Goal: Information Seeking & Learning: Learn about a topic

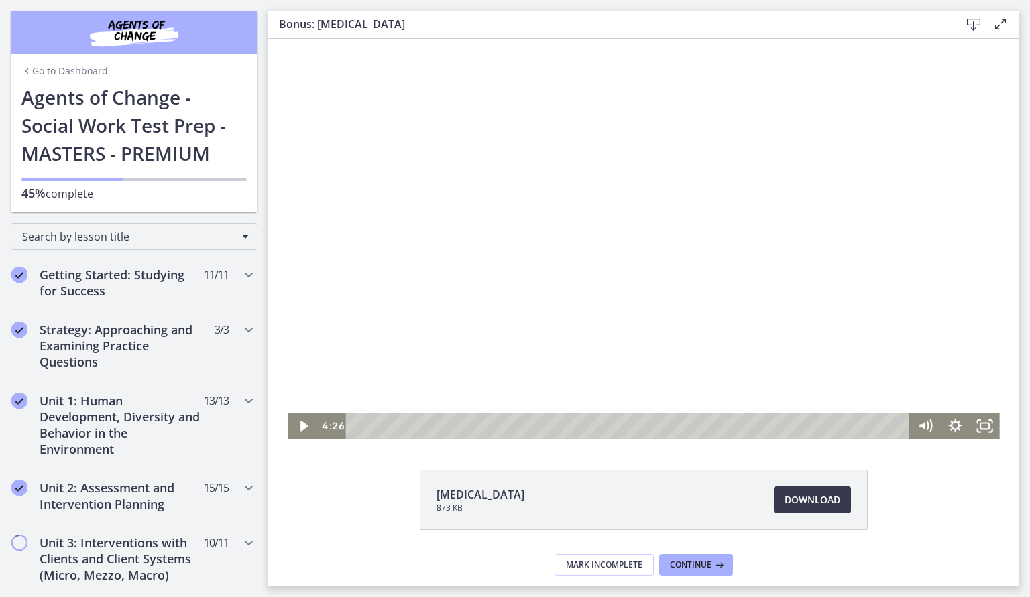
scroll to position [514, 0]
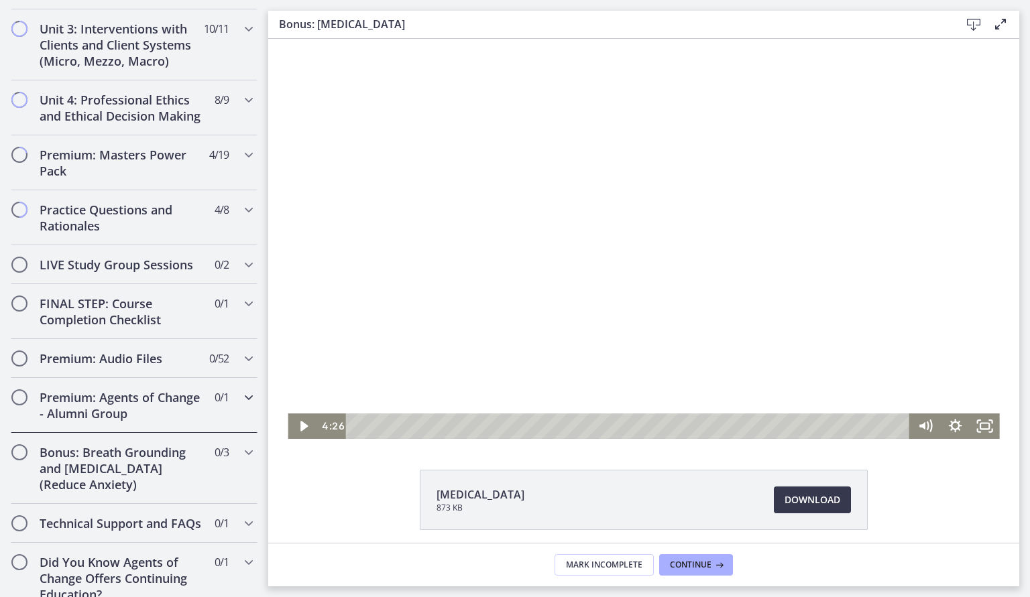
click at [129, 422] on div "Premium: Agents of Change - Alumni Group 0 / 1 Completed" at bounding box center [134, 405] width 247 height 55
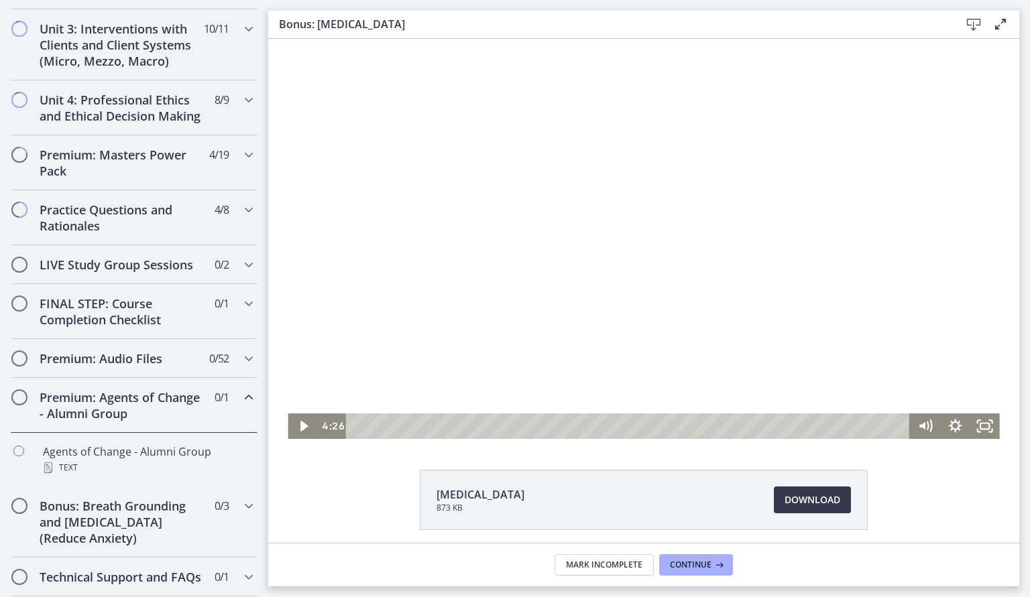
click at [129, 422] on div "Premium: Agents of Change - Alumni Group 0 / 1 Completed" at bounding box center [134, 405] width 247 height 55
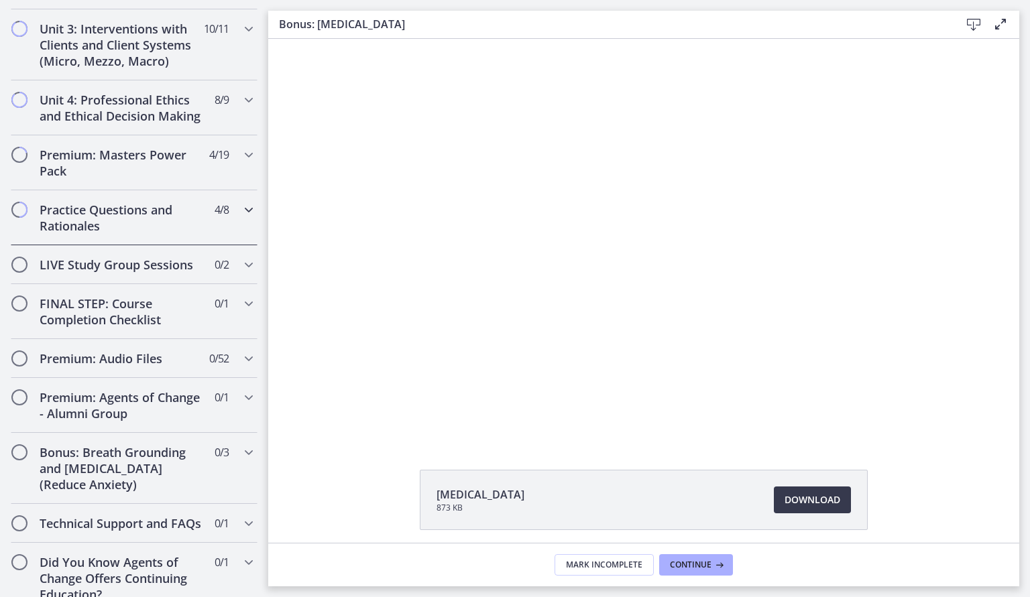
click at [115, 222] on h2 "Practice Questions and Rationales" at bounding box center [122, 218] width 164 height 32
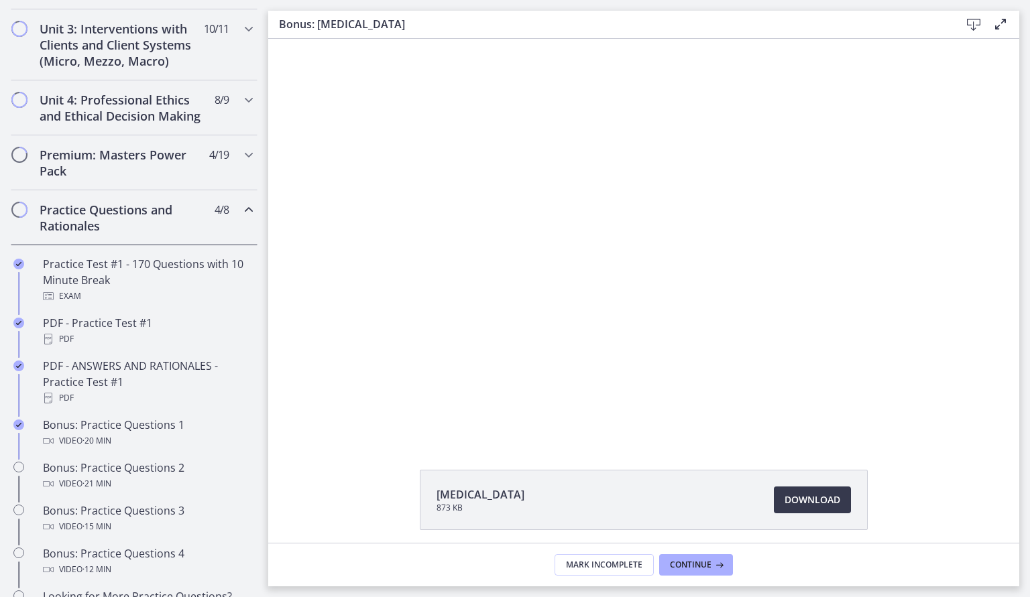
click at [115, 222] on h2 "Practice Questions and Rationales" at bounding box center [122, 218] width 164 height 32
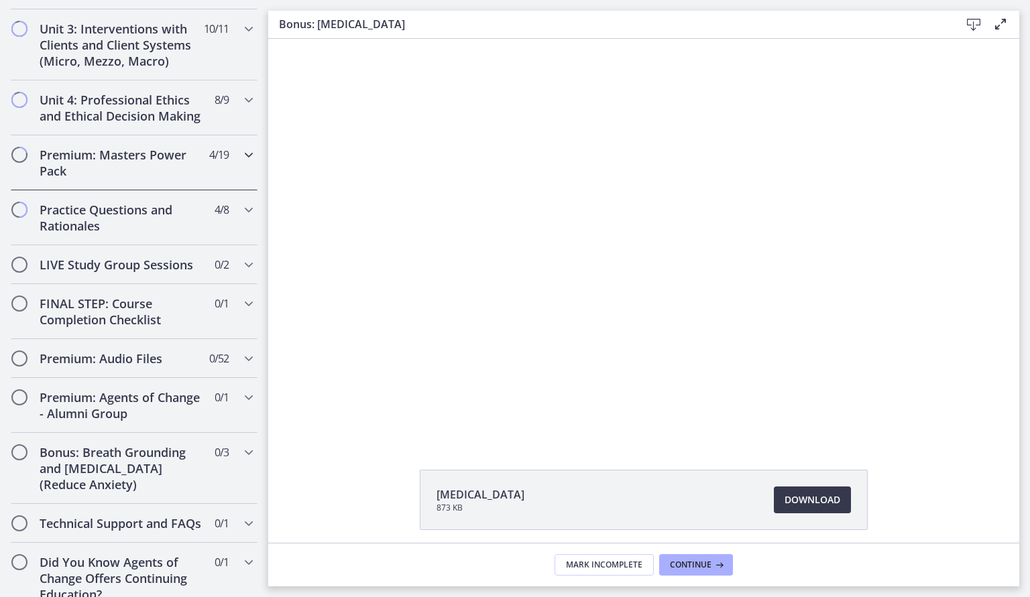
click at [117, 172] on h2 "Premium: Masters Power Pack" at bounding box center [122, 163] width 164 height 32
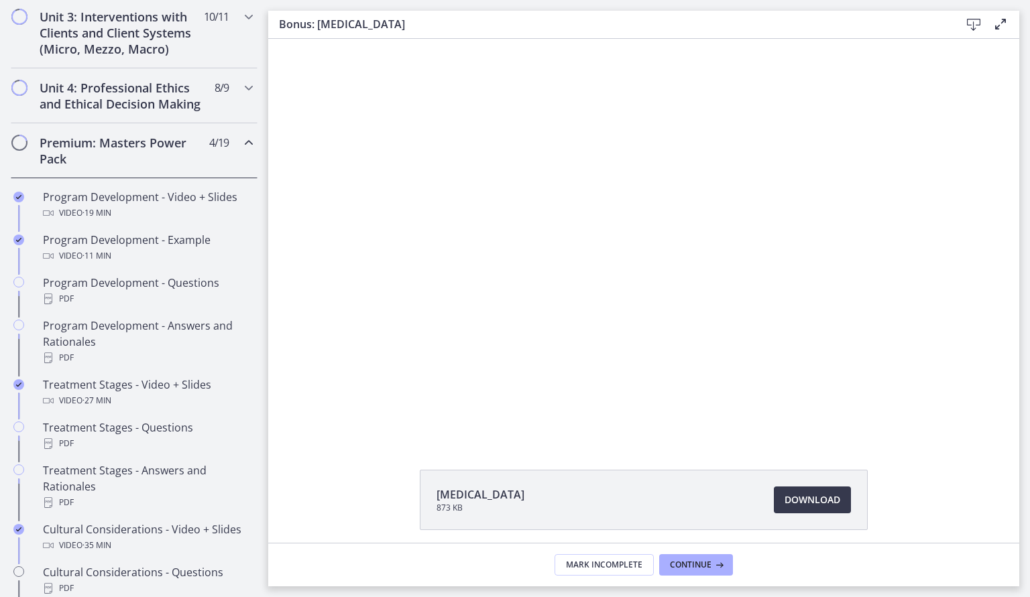
scroll to position [528, 0]
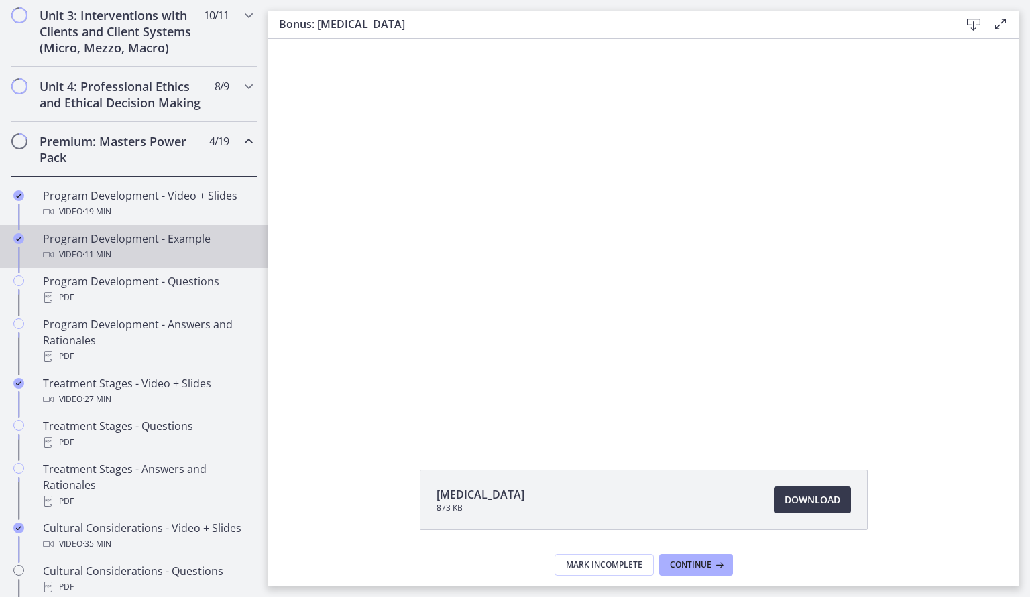
click at [190, 237] on div "Program Development - Example Video · 11 min" at bounding box center [147, 247] width 209 height 32
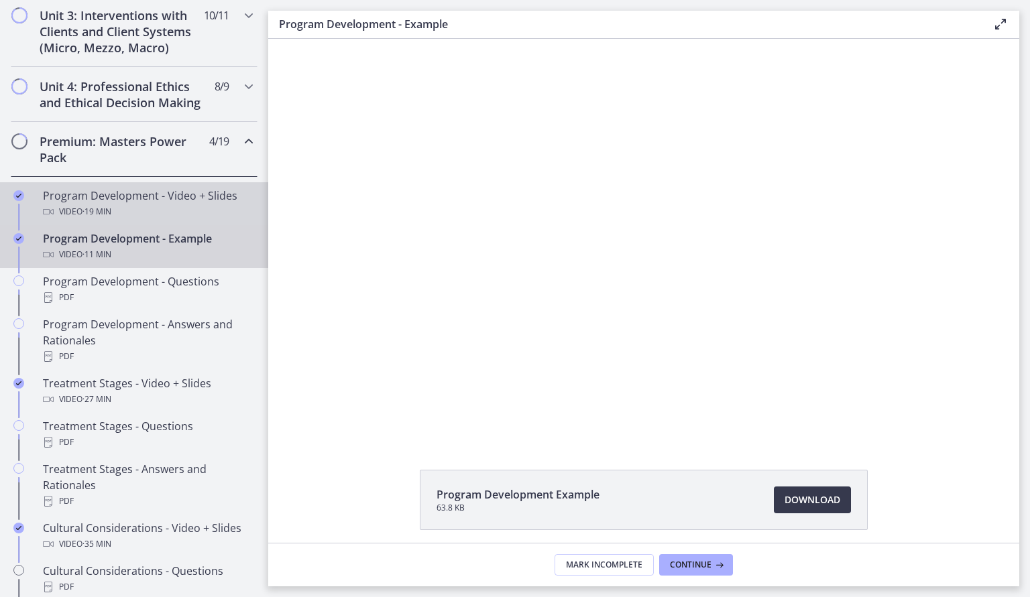
click at [191, 196] on div "Program Development - Video + Slides Video · 19 min" at bounding box center [147, 204] width 209 height 32
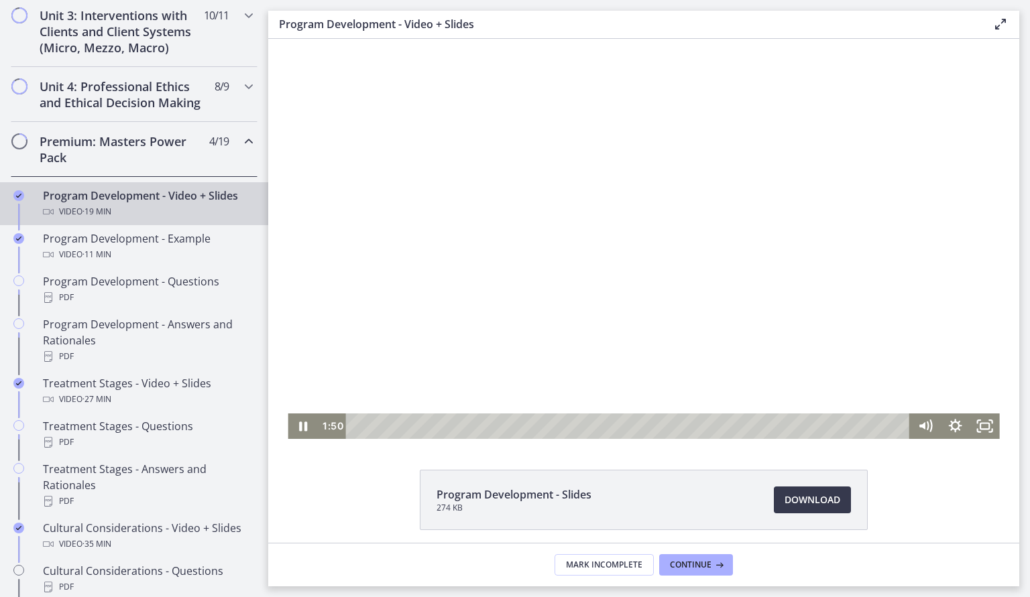
click at [409, 426] on div "Playbar" at bounding box center [630, 426] width 546 height 25
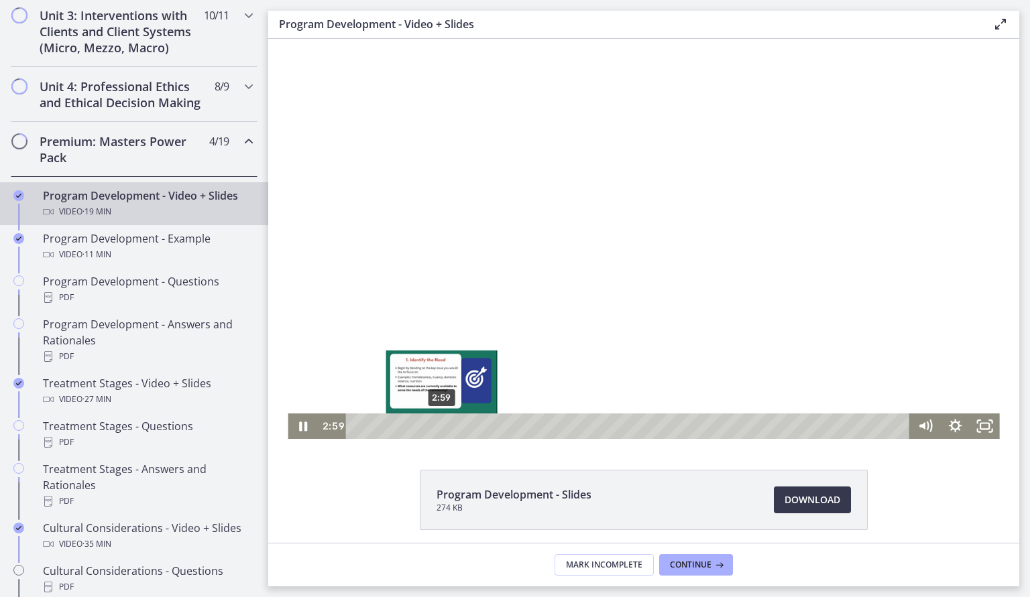
click at [442, 424] on div "2:59" at bounding box center [630, 426] width 546 height 25
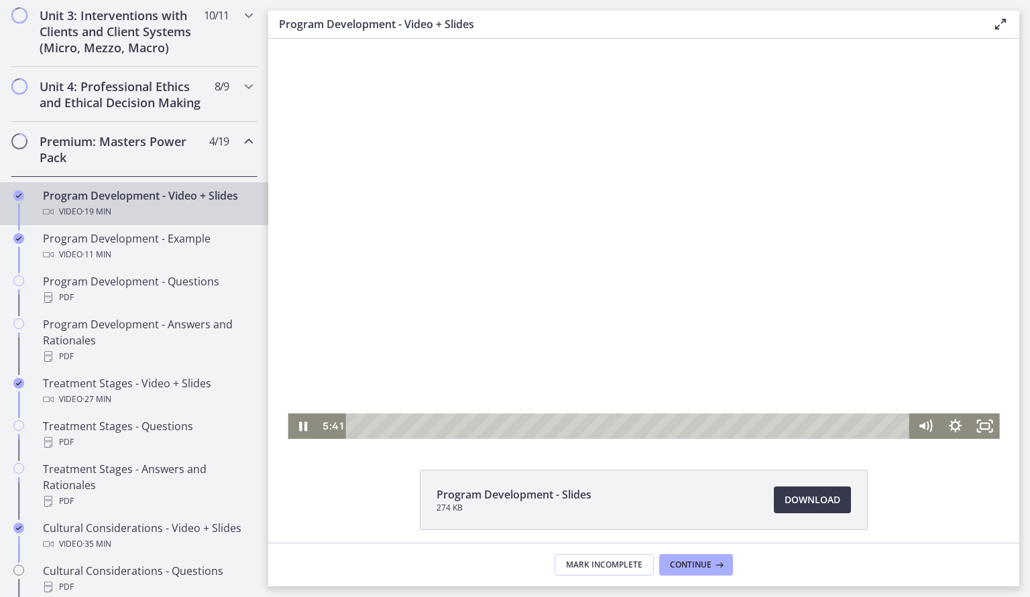
click at [564, 410] on div at bounding box center [643, 239] width 711 height 400
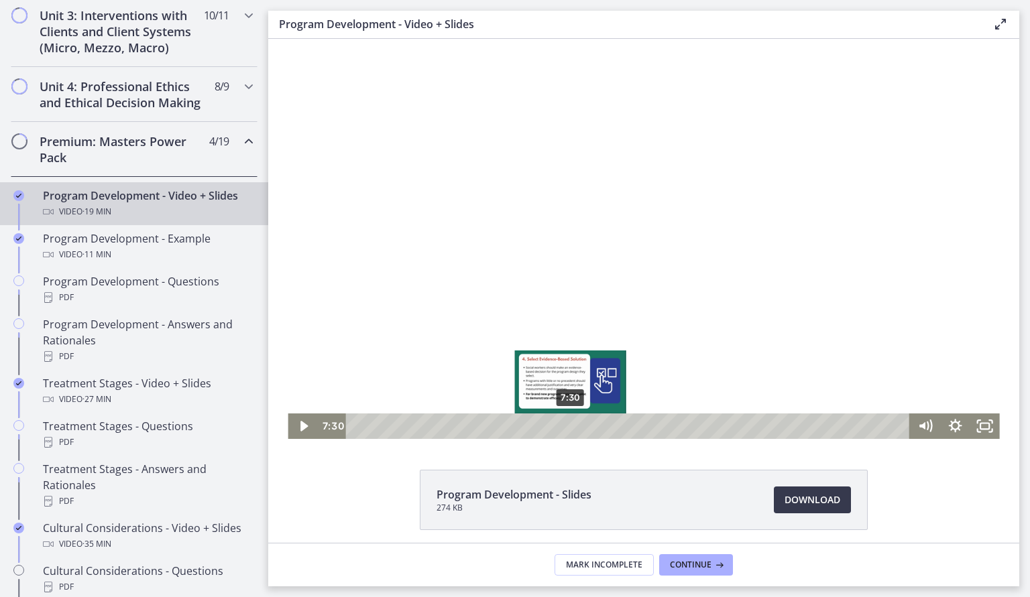
click at [570, 424] on div "7:30" at bounding box center [630, 426] width 546 height 25
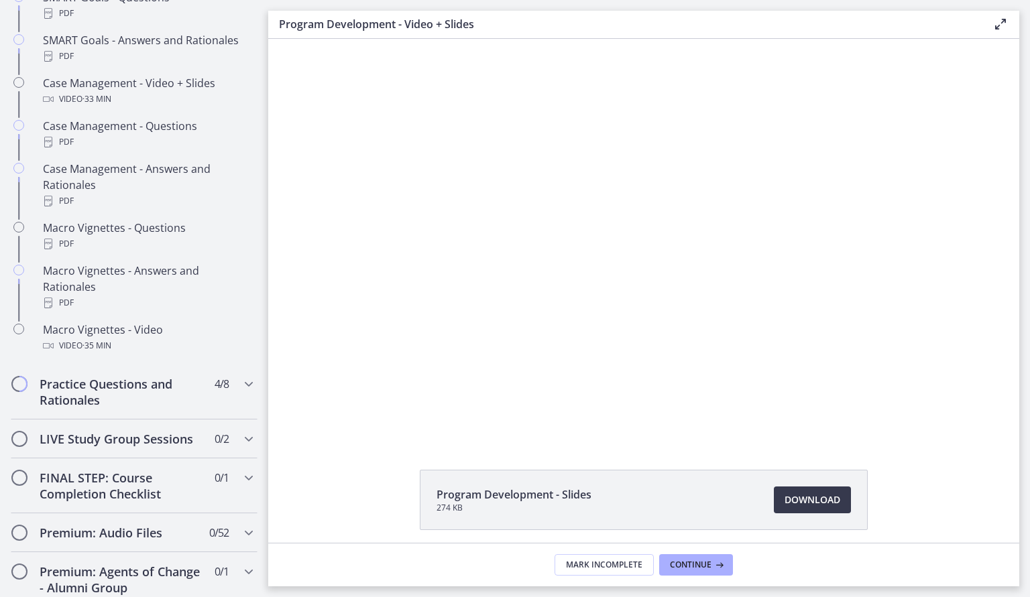
scroll to position [1249, 0]
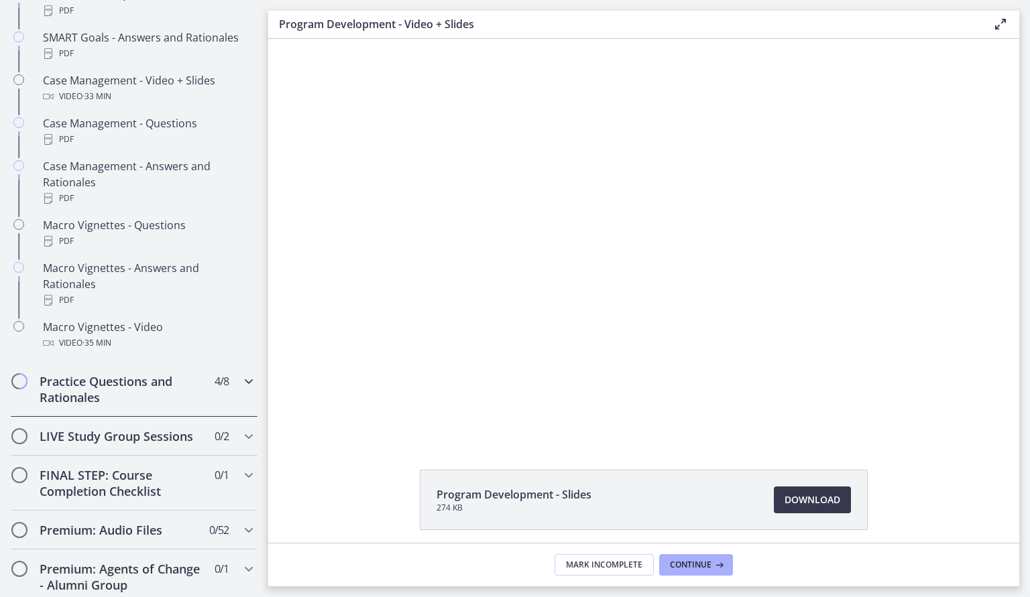
click at [232, 381] on div "Practice Questions and Rationales 4 / 8 Completed" at bounding box center [134, 389] width 247 height 55
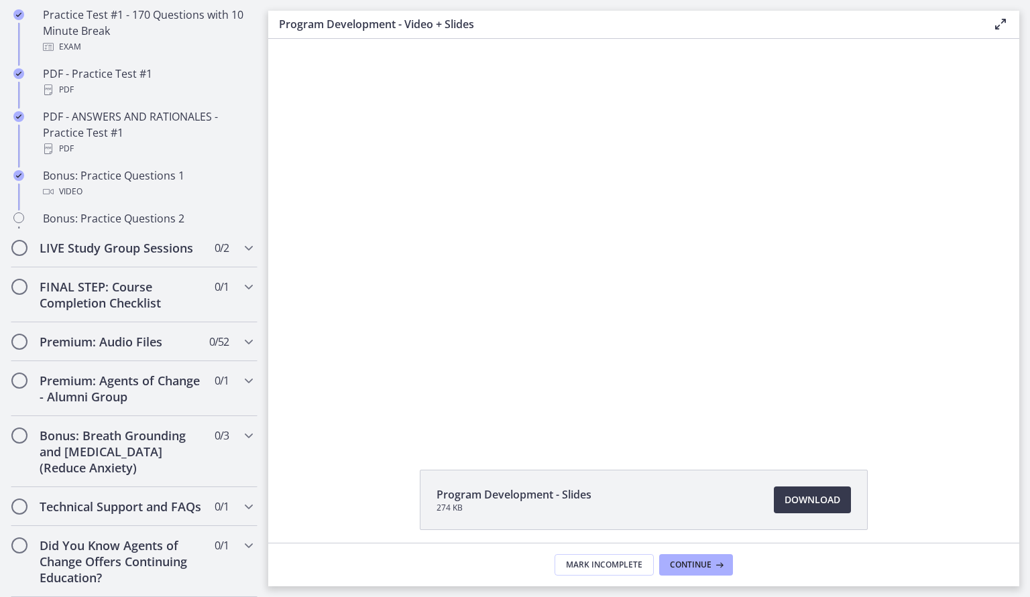
scroll to position [703, 0]
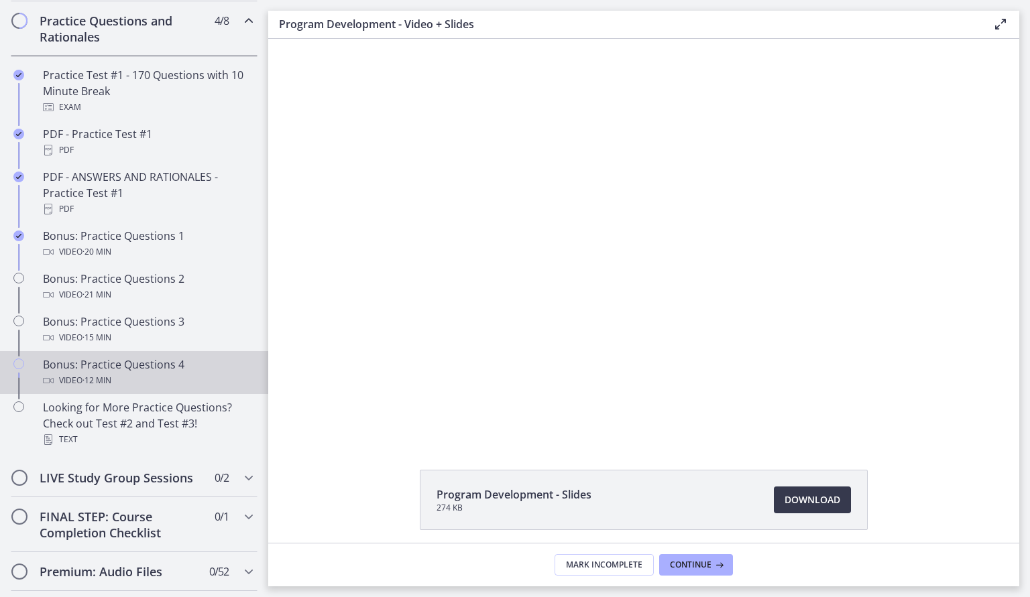
click at [232, 381] on div "Video · 12 min" at bounding box center [147, 381] width 209 height 16
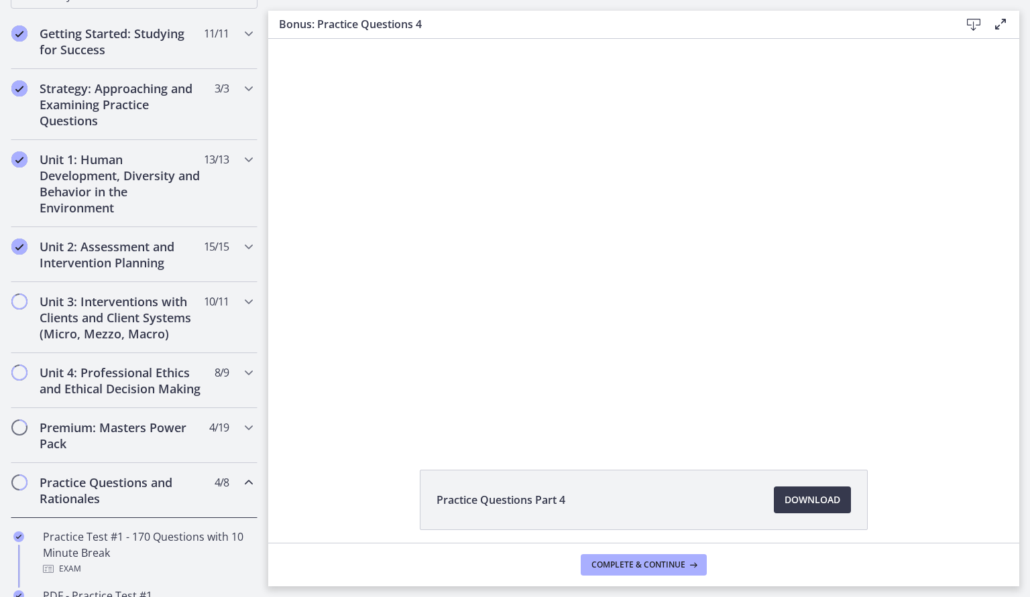
scroll to position [237, 0]
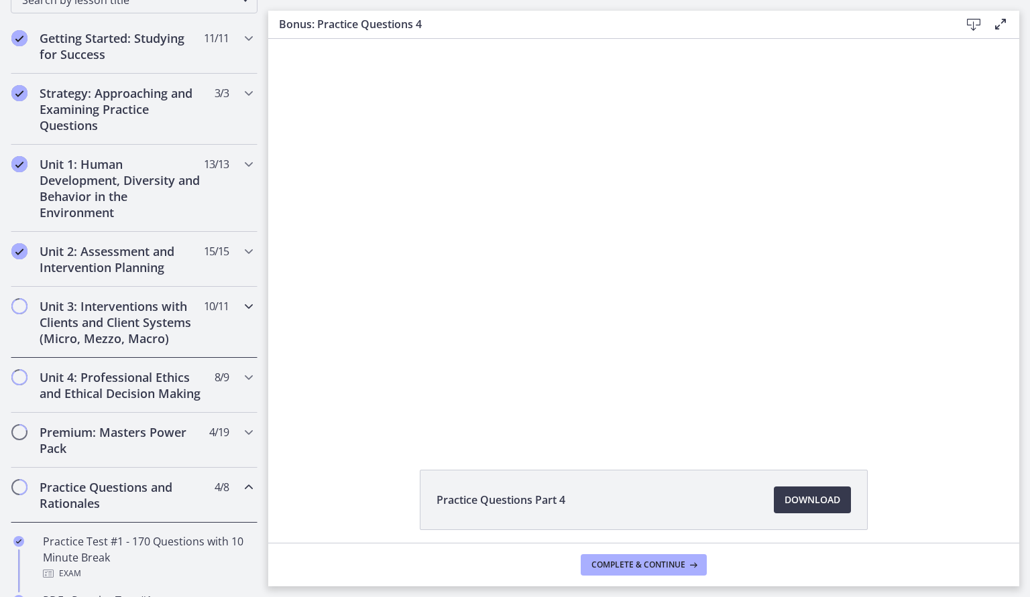
click at [166, 304] on h2 "Unit 3: Interventions with Clients and Client Systems (Micro, Mezzo, Macro)" at bounding box center [122, 322] width 164 height 48
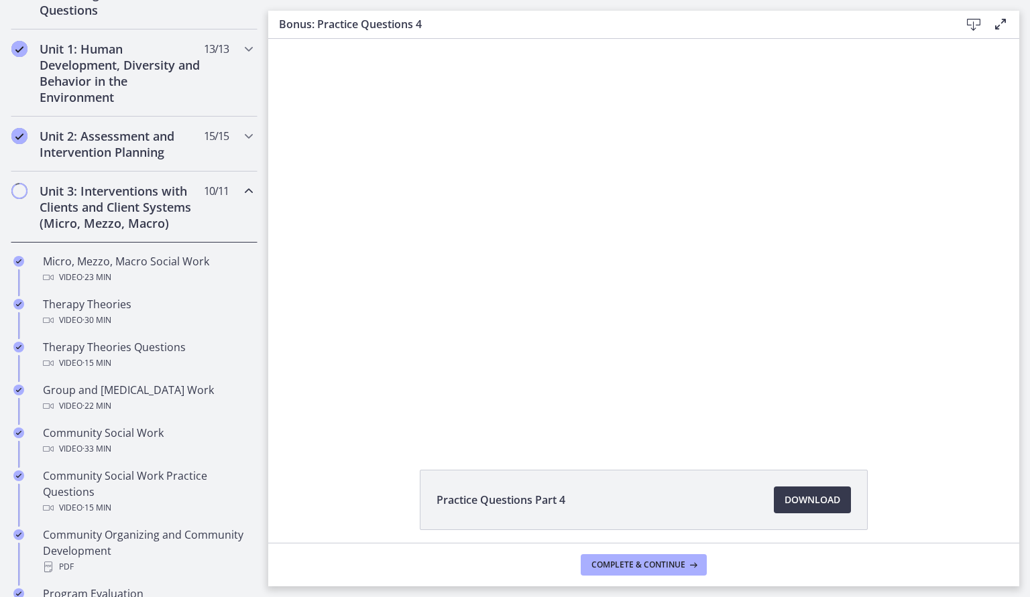
scroll to position [326, 0]
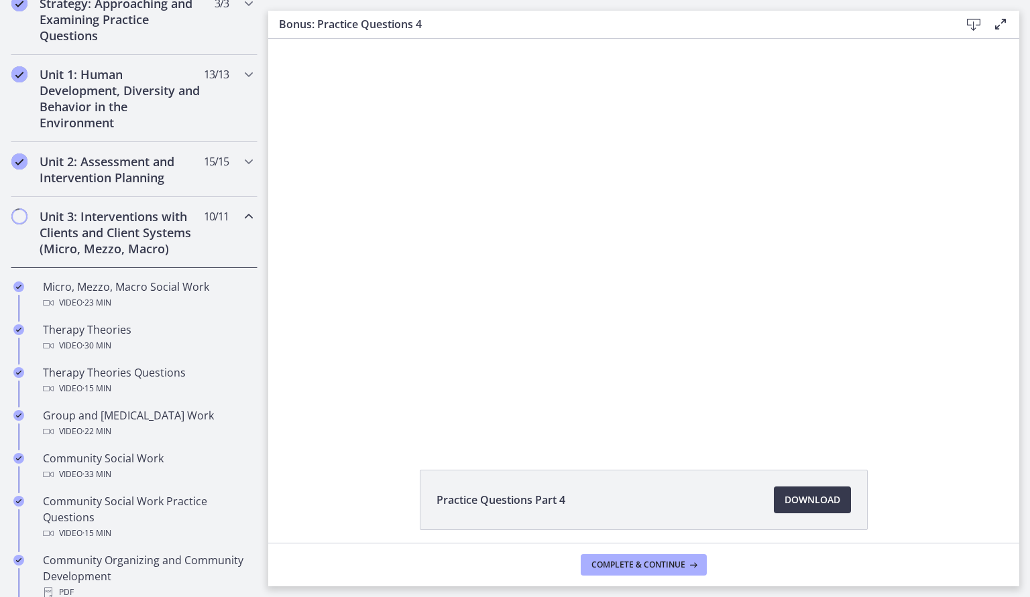
click at [220, 205] on div "Unit 3: Interventions with Clients and Client Systems (Micro, Mezzo, Macro) 10 …" at bounding box center [134, 232] width 247 height 71
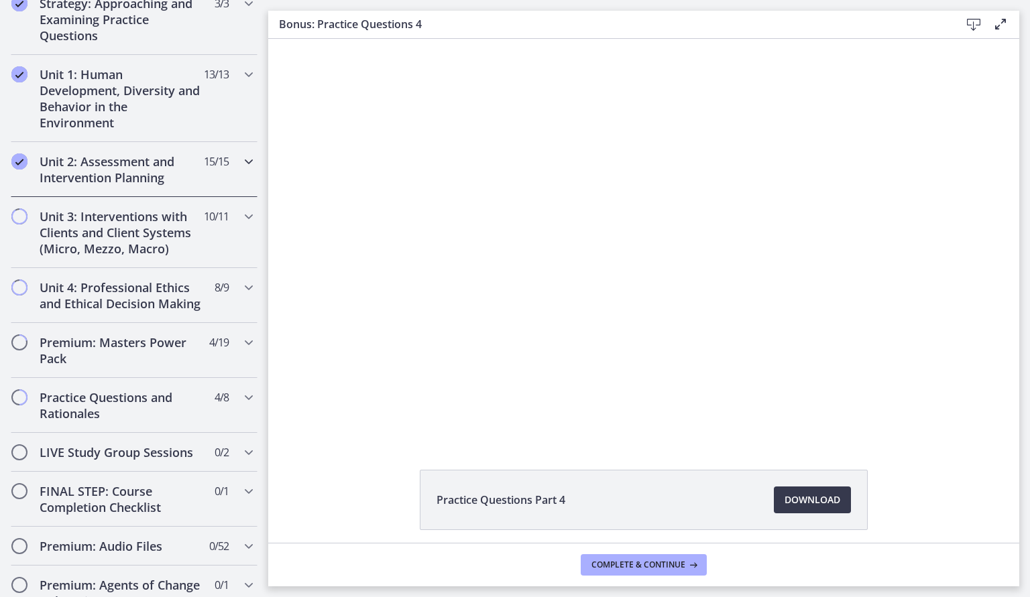
click at [183, 168] on h2 "Unit 2: Assessment and Intervention Planning" at bounding box center [122, 170] width 164 height 32
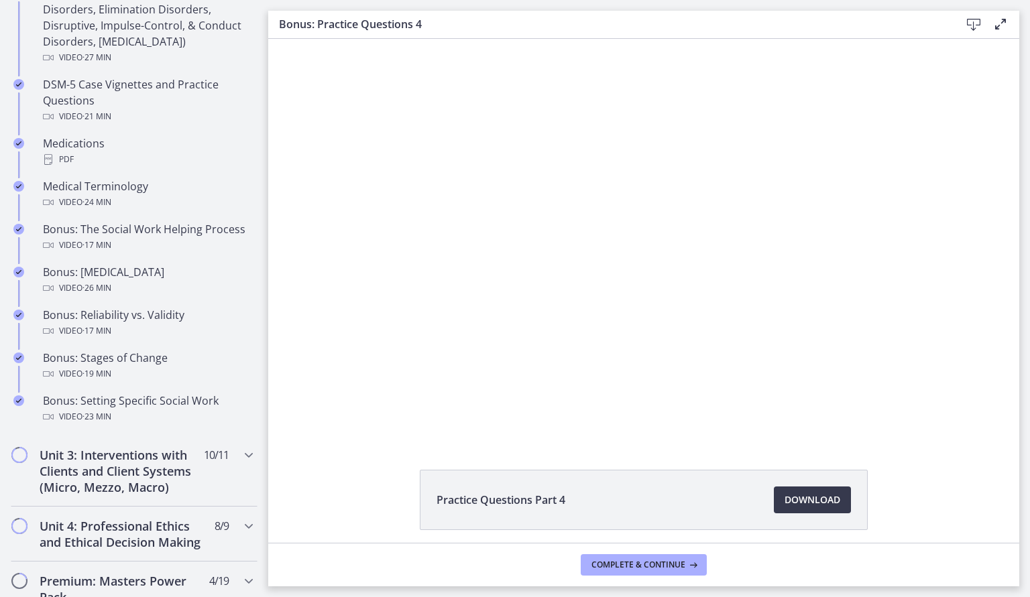
scroll to position [906, 0]
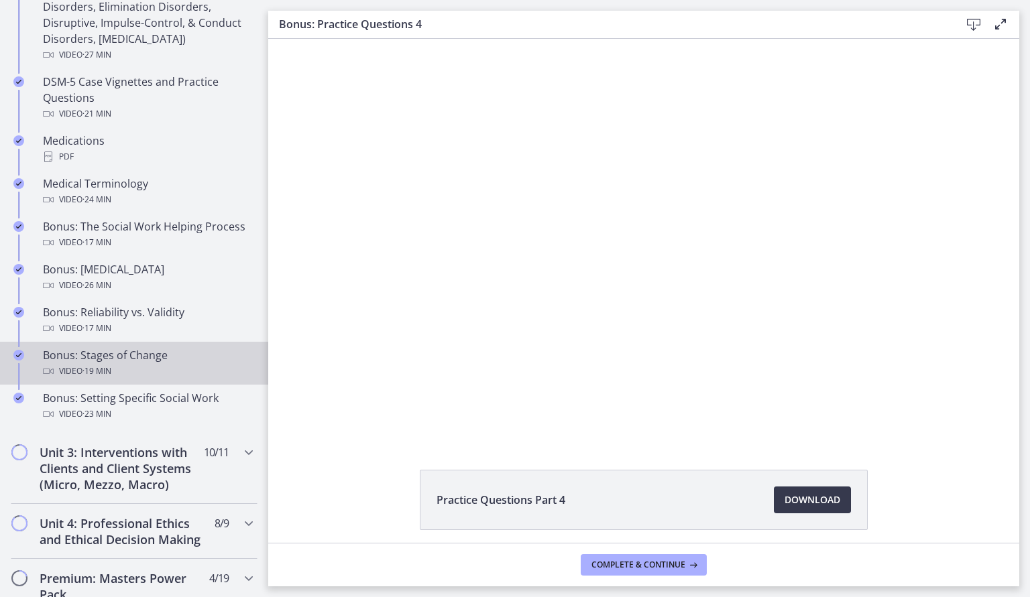
click at [185, 358] on div "Bonus: Stages of Change Video · 19 min" at bounding box center [147, 363] width 209 height 32
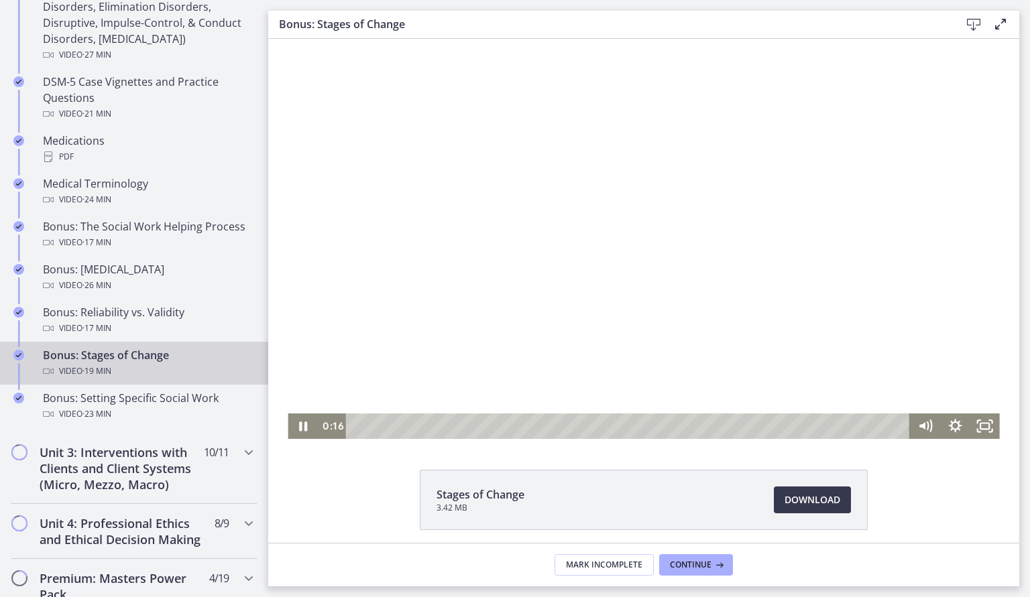
click at [365, 428] on div "Playbar" at bounding box center [630, 426] width 546 height 25
click at [372, 426] on div "0:32" at bounding box center [630, 426] width 546 height 25
click at [380, 426] on div "0:48" at bounding box center [630, 426] width 546 height 25
click at [406, 424] on div "1:43" at bounding box center [630, 426] width 546 height 25
click at [411, 424] on div "1:53" at bounding box center [630, 426] width 546 height 25
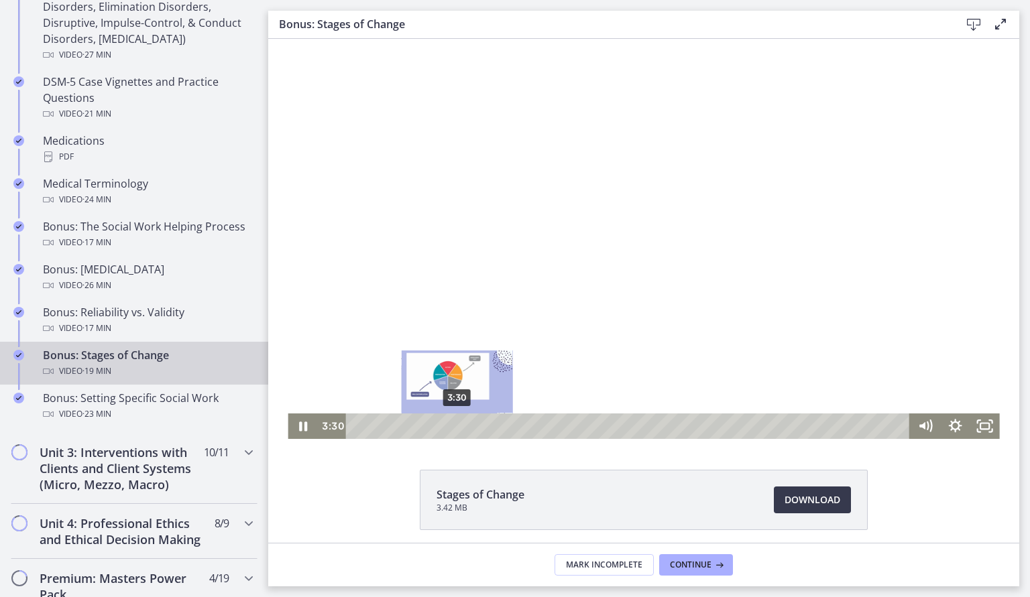
click at [457, 423] on div "3:30" at bounding box center [630, 426] width 546 height 25
click at [478, 423] on div "4:13" at bounding box center [630, 426] width 546 height 25
click at [478, 423] on div "Playbar" at bounding box center [477, 426] width 8 height 8
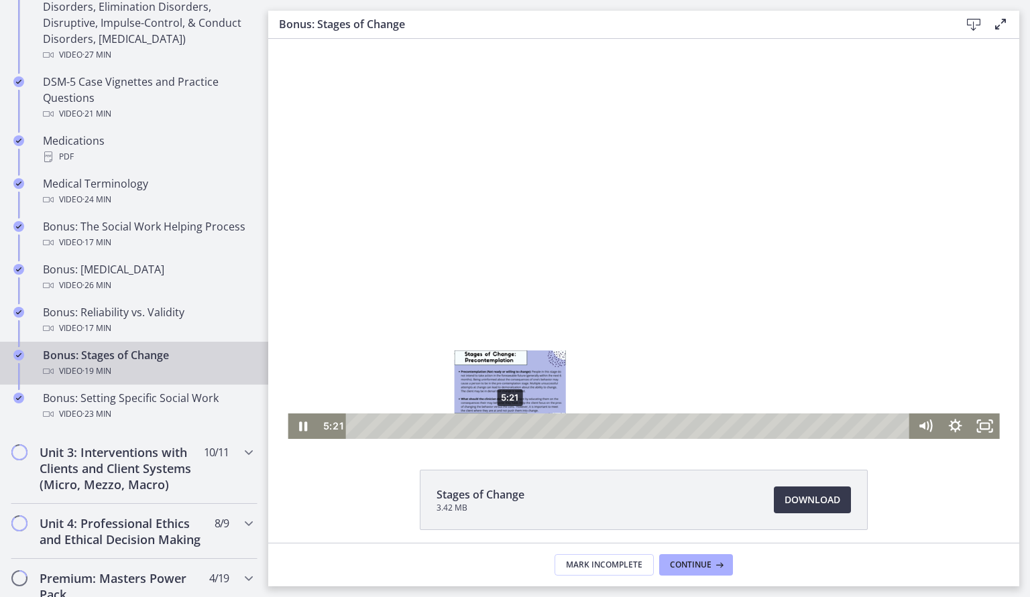
click at [510, 428] on div "5:21" at bounding box center [630, 426] width 546 height 25
click at [533, 423] on div "6:08" at bounding box center [630, 426] width 546 height 25
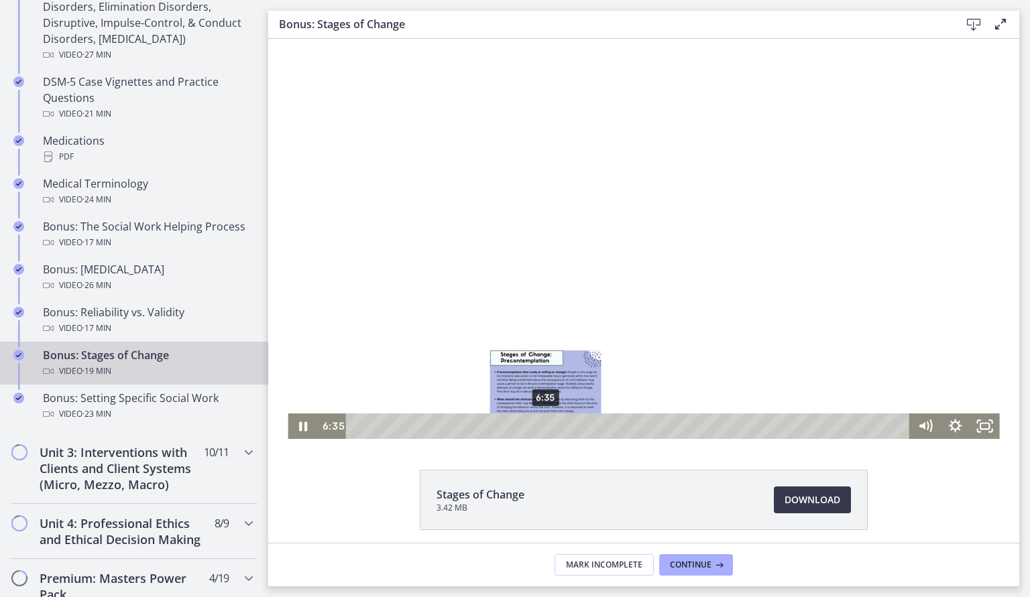
click at [546, 424] on div "6:35" at bounding box center [630, 426] width 546 height 25
click at [554, 423] on div "6:53" at bounding box center [630, 426] width 546 height 25
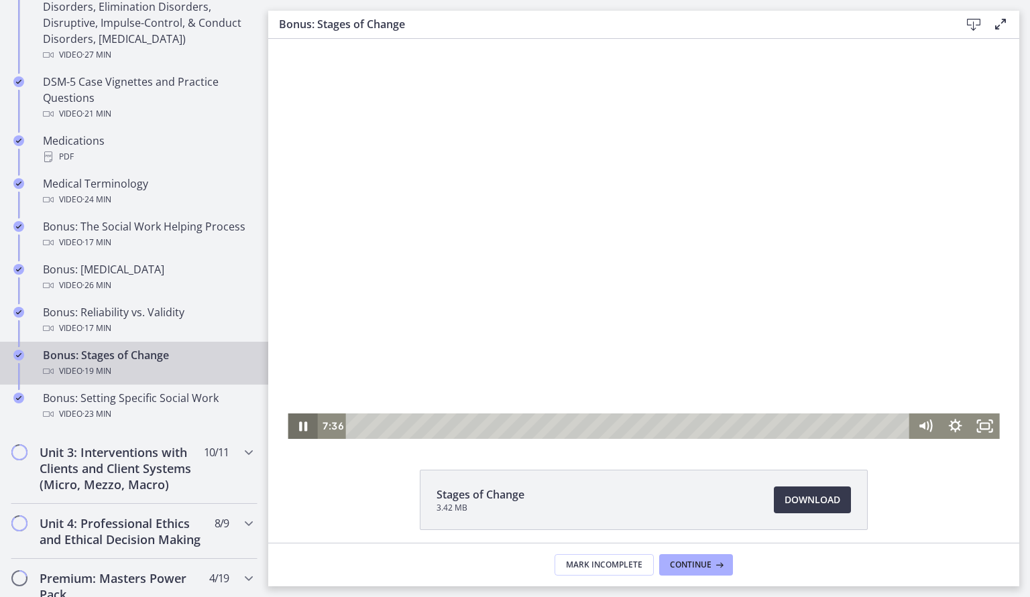
click at [300, 431] on icon "Pause" at bounding box center [303, 426] width 8 height 9
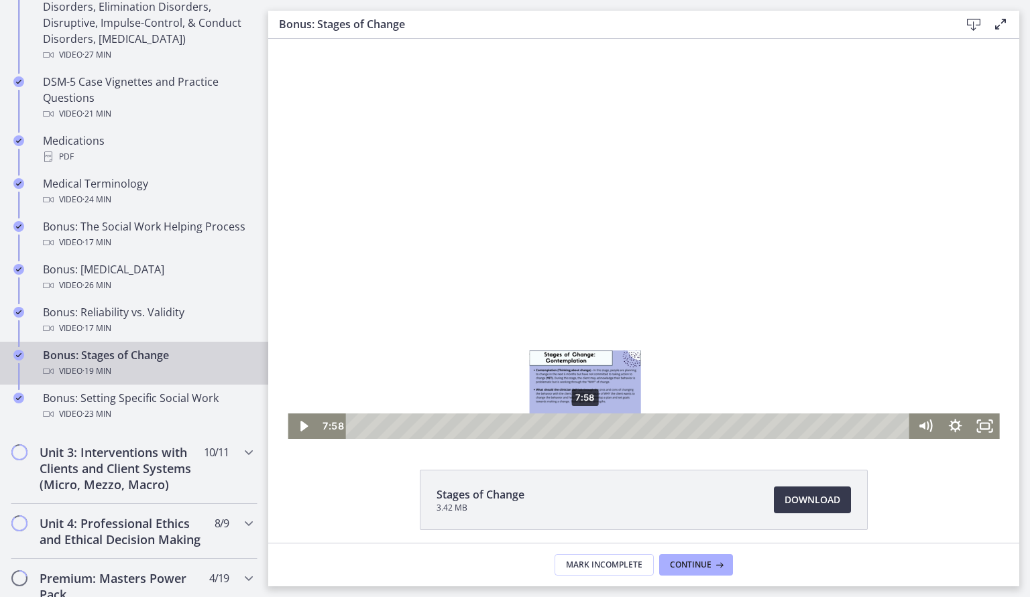
click at [585, 430] on div "7:58" at bounding box center [630, 426] width 546 height 25
click at [590, 428] on div "8:08" at bounding box center [630, 426] width 546 height 25
click at [592, 428] on div "Playbar" at bounding box center [591, 426] width 8 height 8
click at [599, 424] on div "8:26" at bounding box center [630, 426] width 546 height 25
click at [603, 424] on div "8:34" at bounding box center [630, 426] width 546 height 25
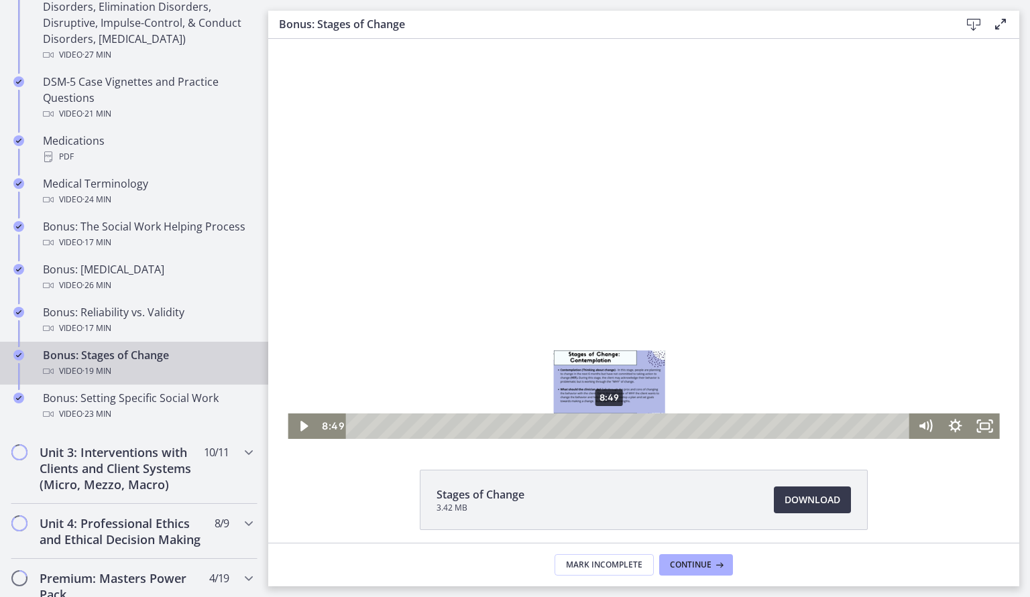
click at [609, 425] on div "8:49" at bounding box center [630, 426] width 546 height 25
click at [620, 424] on div "9:11" at bounding box center [630, 426] width 546 height 25
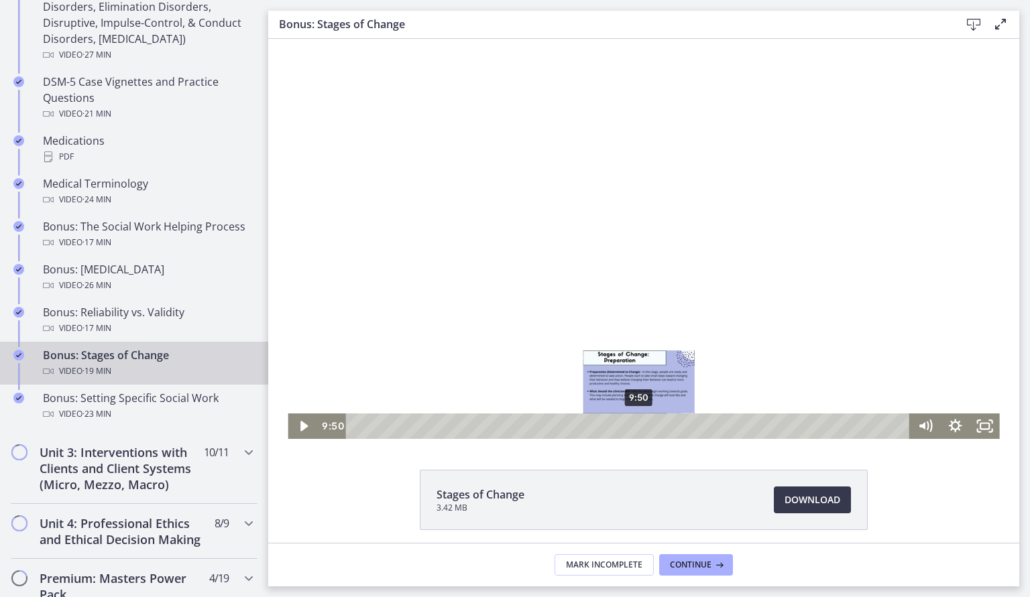
click at [639, 429] on div "9:50" at bounding box center [630, 426] width 546 height 25
click at [646, 428] on div "10:04" at bounding box center [630, 426] width 546 height 25
click at [648, 426] on div "Playbar" at bounding box center [648, 426] width 8 height 8
click at [654, 424] on div "10:23" at bounding box center [630, 426] width 546 height 25
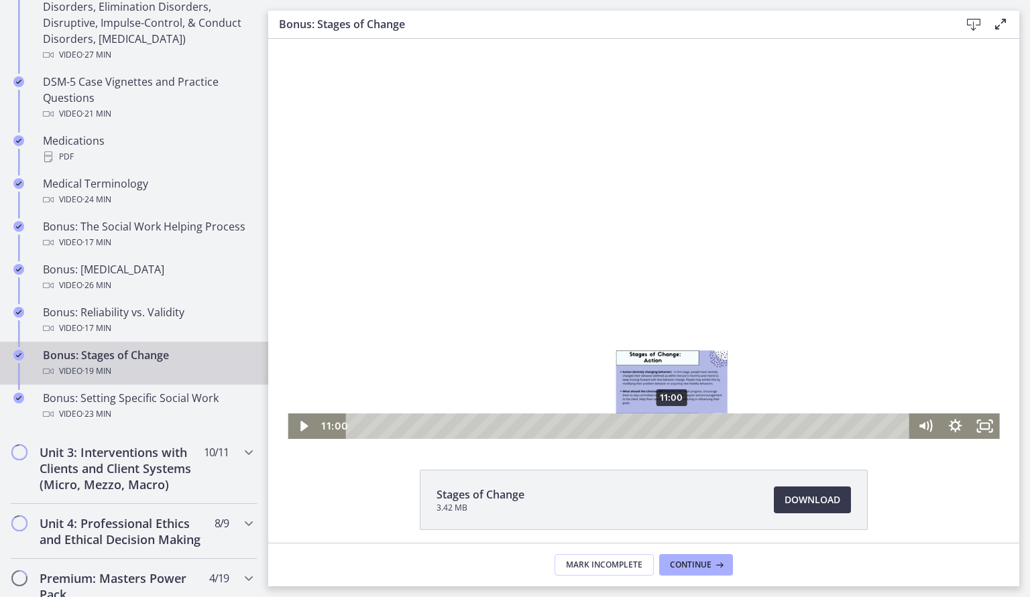
click at [672, 428] on div "11:00" at bounding box center [630, 426] width 546 height 25
click at [680, 424] on div "11:17" at bounding box center [630, 426] width 546 height 25
click at [686, 424] on div "11:29" at bounding box center [630, 426] width 546 height 25
click at [693, 424] on div "11:44" at bounding box center [630, 426] width 546 height 25
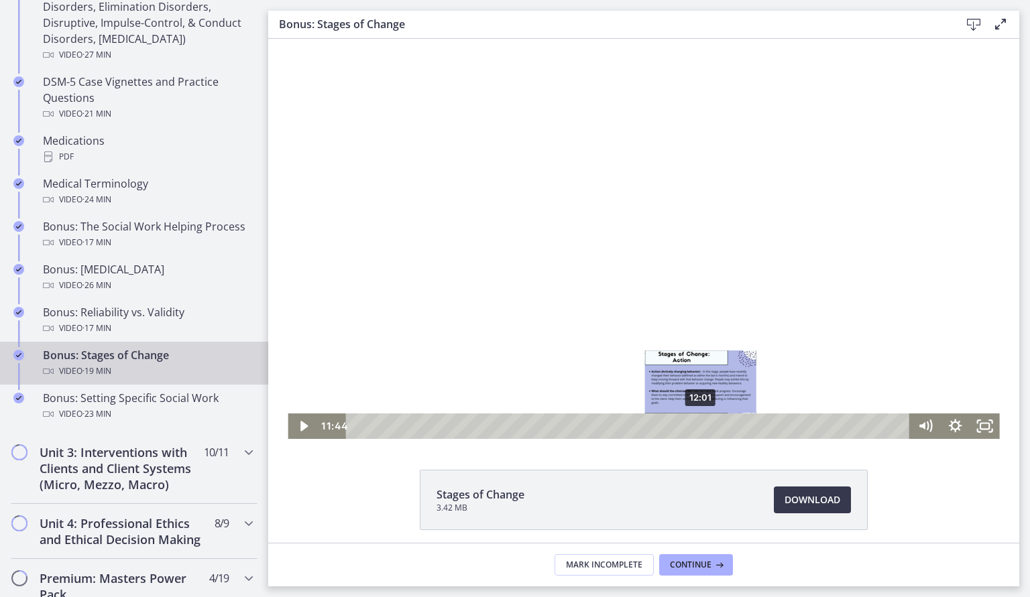
click at [701, 424] on div "12:01" at bounding box center [630, 426] width 546 height 25
click at [701, 424] on div "Playbar" at bounding box center [701, 426] width 8 height 8
click at [722, 426] on div "12:44" at bounding box center [630, 426] width 546 height 25
click at [731, 424] on div "13:03" at bounding box center [630, 426] width 546 height 25
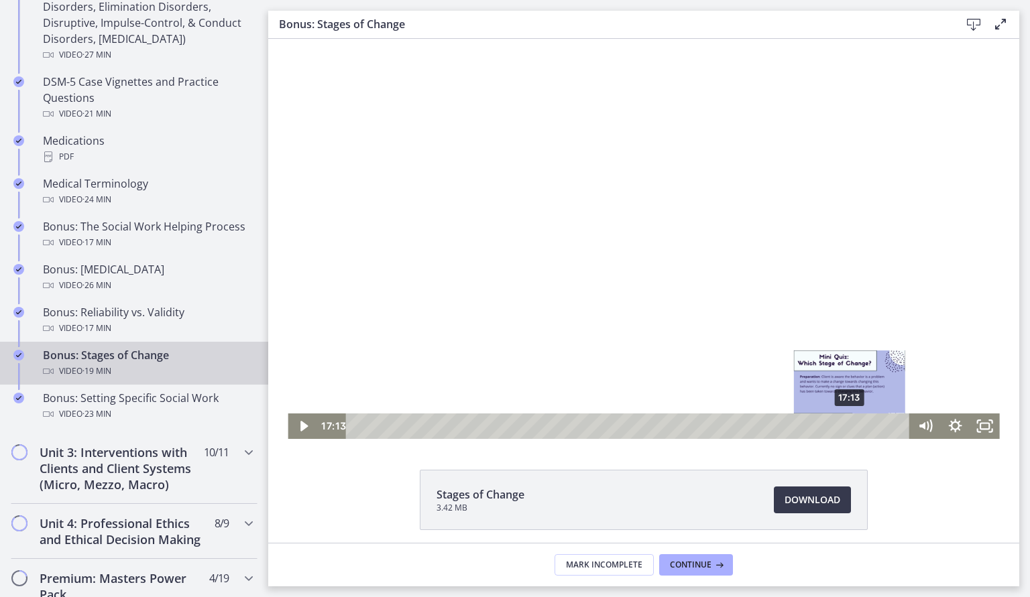
click at [850, 427] on div "17:13" at bounding box center [630, 426] width 546 height 25
click at [860, 424] on div "17:34" at bounding box center [630, 426] width 546 height 25
click at [871, 424] on div "17:56" at bounding box center [630, 426] width 546 height 25
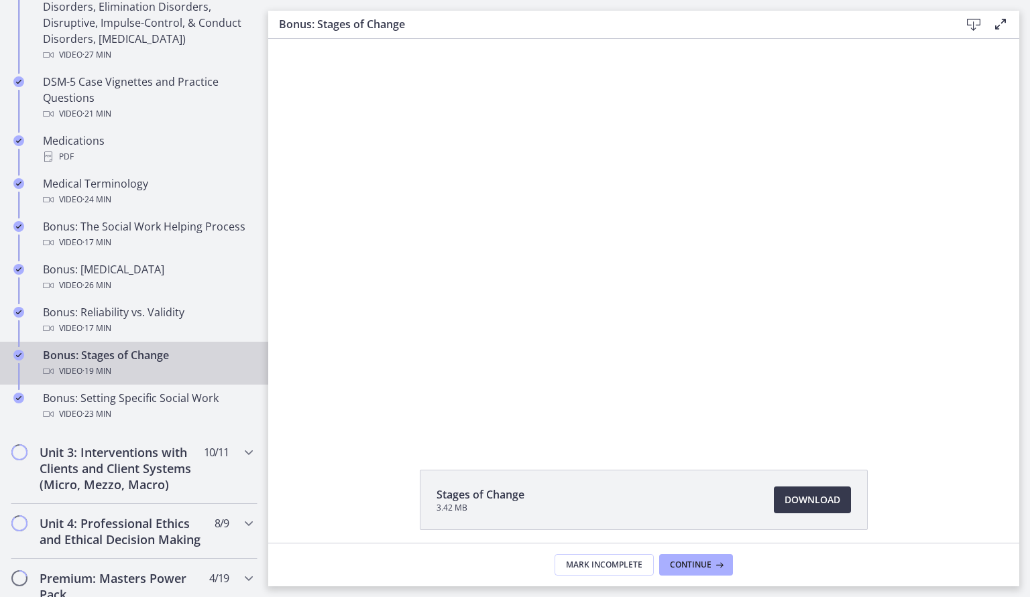
click at [1029, 227] on main "Bonus: Stages of Change Download Enable fullscreen Stages of Change 3.42 MB Dow…" at bounding box center [649, 298] width 762 height 597
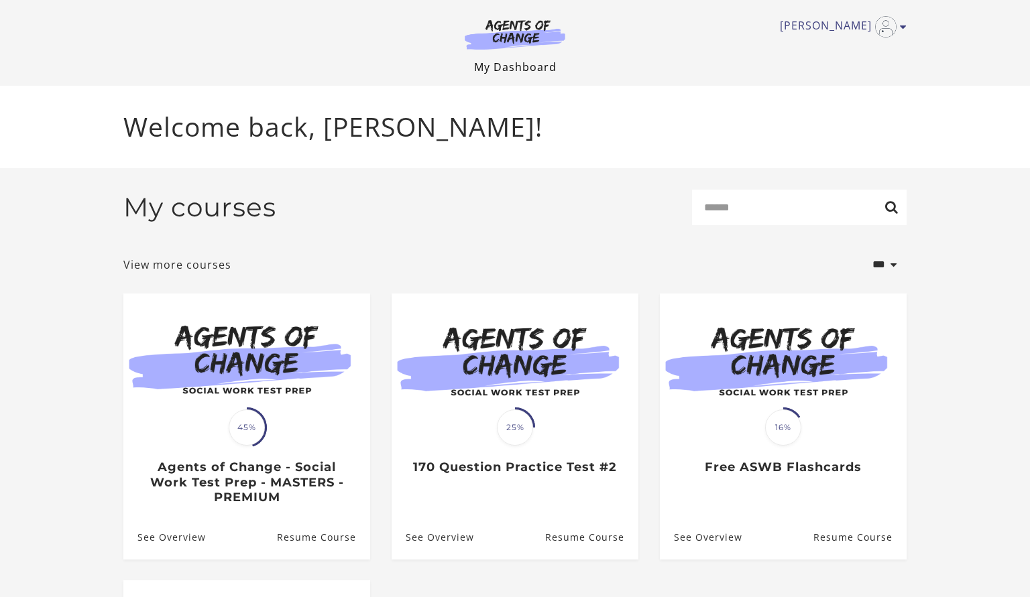
click at [493, 69] on link "My Dashboard" at bounding box center [515, 67] width 82 height 15
